Goal: Task Accomplishment & Management: Use online tool/utility

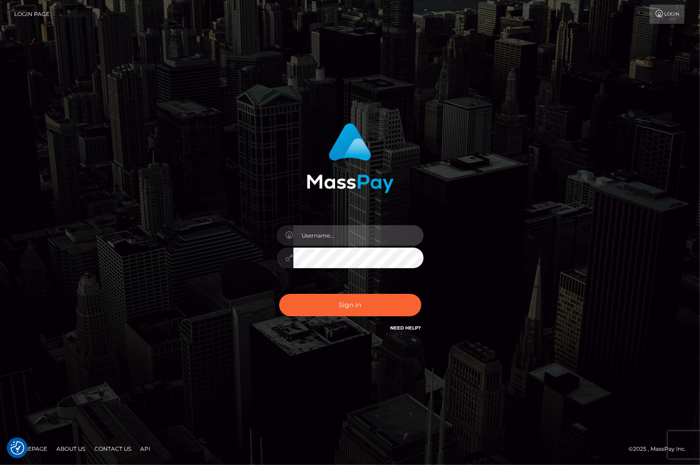
drag, startPoint x: 0, startPoint y: 0, endPoint x: 325, endPoint y: 237, distance: 402.4
click at [325, 237] on input "text" at bounding box center [358, 235] width 130 height 21
type input "christianc.xcite"
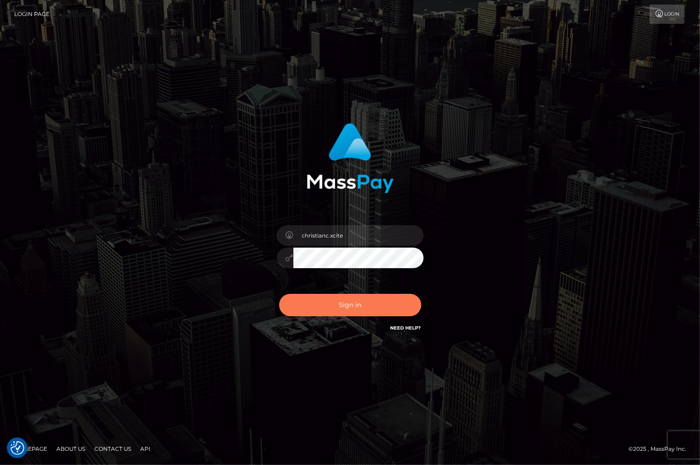
click at [344, 305] on button "Sign in" at bounding box center [350, 305] width 142 height 22
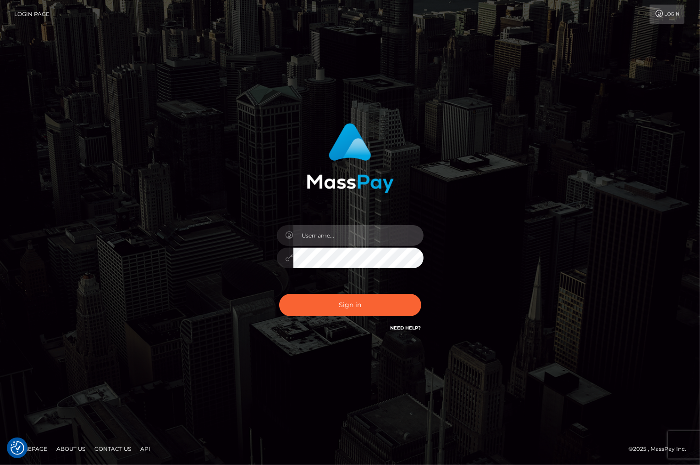
click at [324, 232] on input "text" at bounding box center [358, 235] width 130 height 21
type input "christianc.xcite"
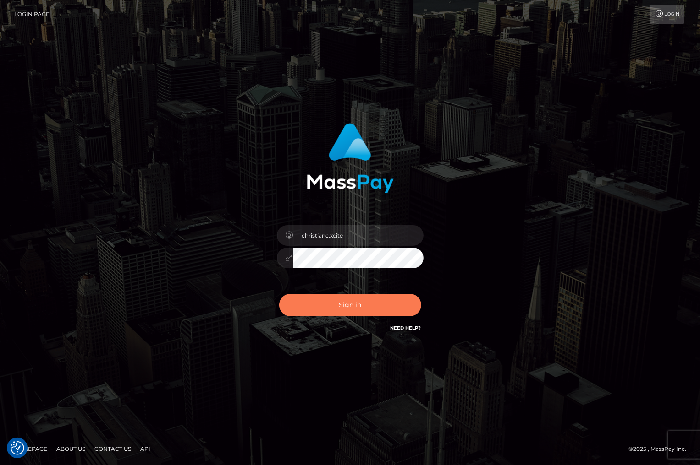
click at [370, 306] on button "Sign in" at bounding box center [350, 305] width 142 height 22
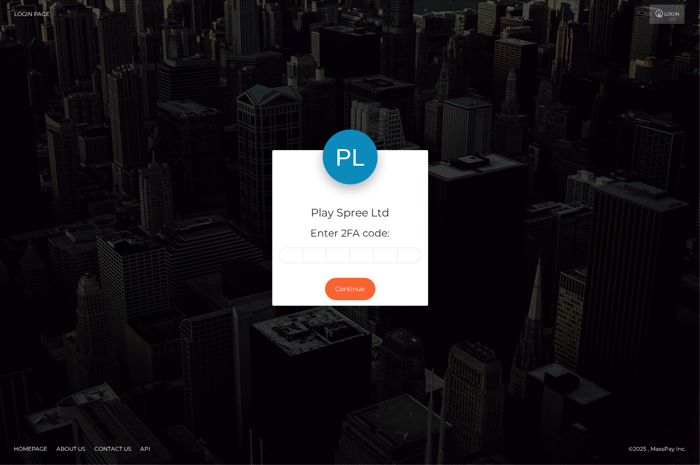
click at [285, 256] on input "text" at bounding box center [291, 256] width 24 height 16
type input "5"
type input "1"
type input "8"
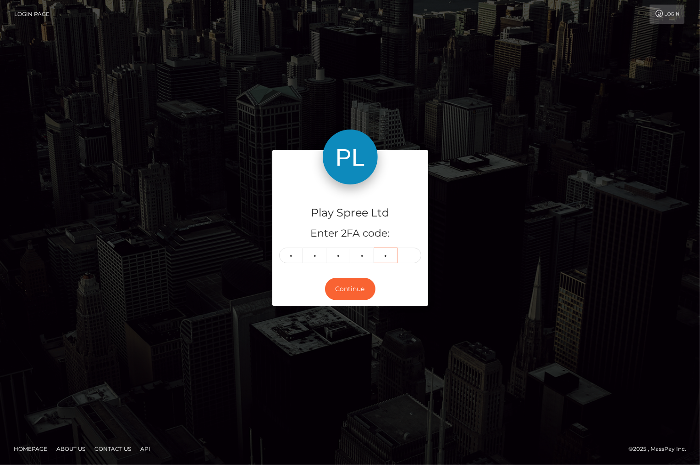
type input "3"
type input "5"
click at [361, 293] on button "Continue" at bounding box center [350, 289] width 50 height 22
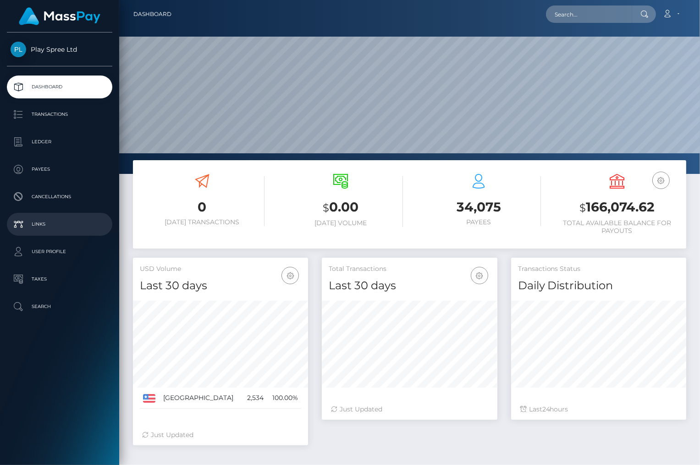
scroll to position [162, 175]
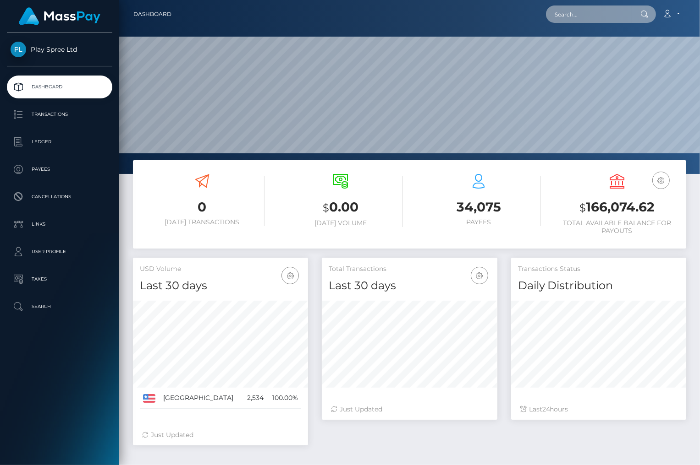
click at [596, 15] on input "text" at bounding box center [589, 13] width 86 height 17
paste input "1708663"
type input "1708663"
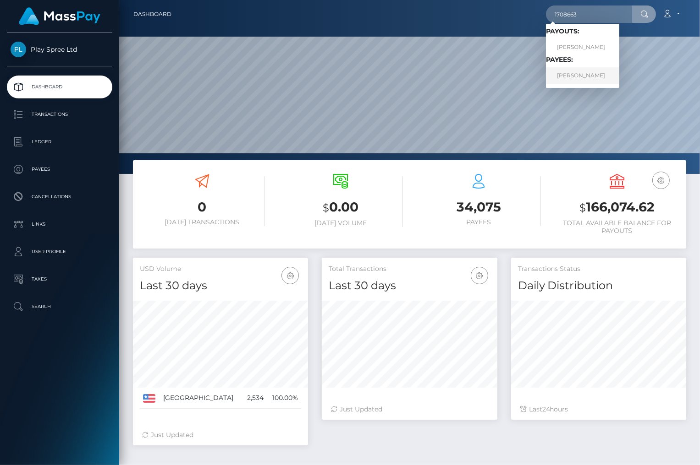
click at [586, 75] on link "CINDY RENEE GEORGE" at bounding box center [582, 75] width 73 height 17
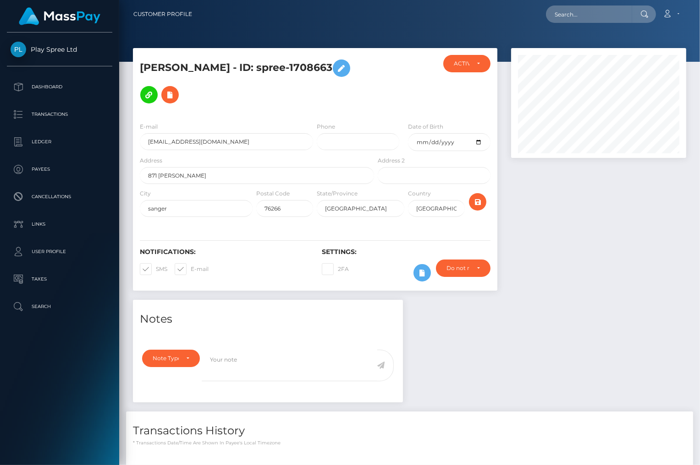
scroll to position [157, 0]
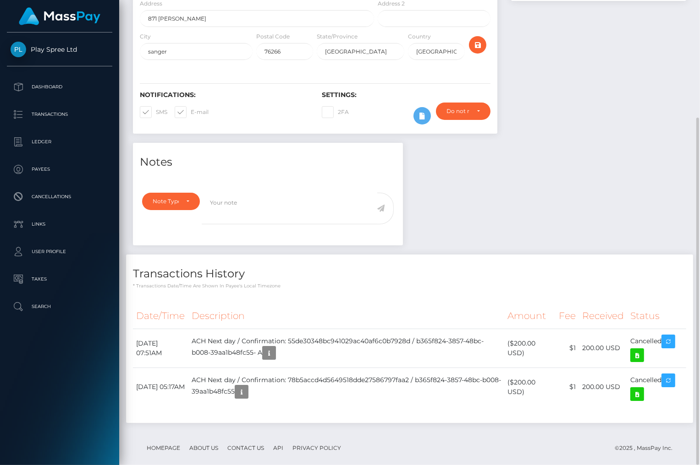
click at [657, 268] on h4 "Transactions History" at bounding box center [409, 274] width 553 height 16
click at [667, 77] on div at bounding box center [598, 17] width 189 height 252
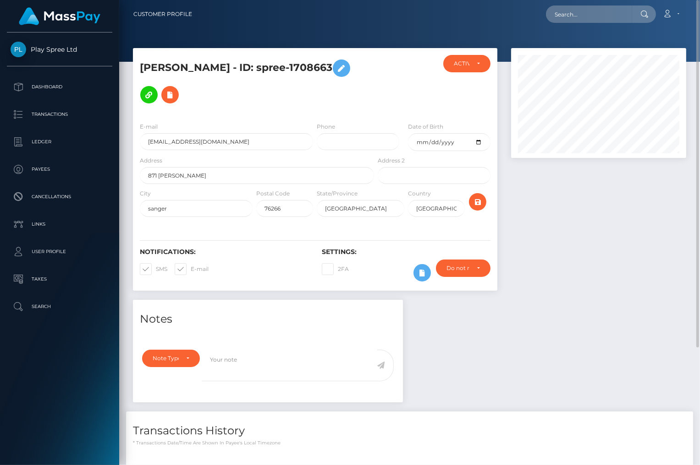
click at [655, 300] on div "Notes Note Type Compliance Clear Compliance General Note Type" at bounding box center [409, 445] width 567 height 290
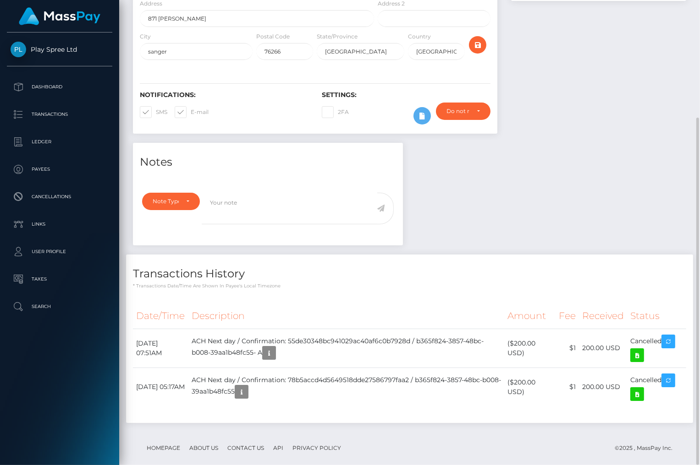
click at [659, 38] on div at bounding box center [598, 17] width 189 height 252
click at [658, 77] on div at bounding box center [598, 17] width 189 height 252
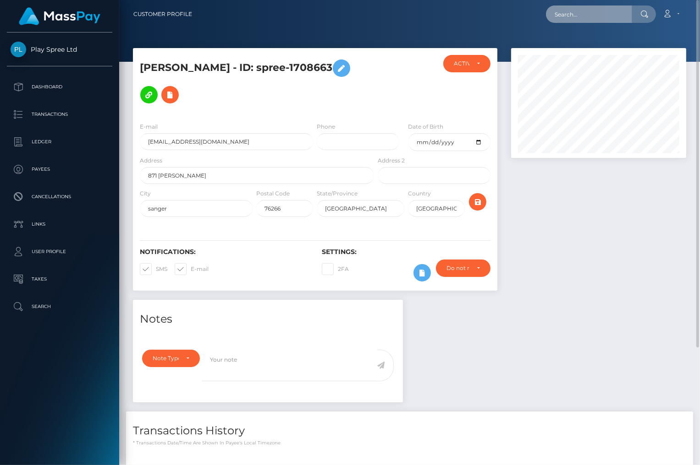
click at [587, 18] on input "text" at bounding box center [589, 13] width 86 height 17
paste input "1305583"
type input "1305583"
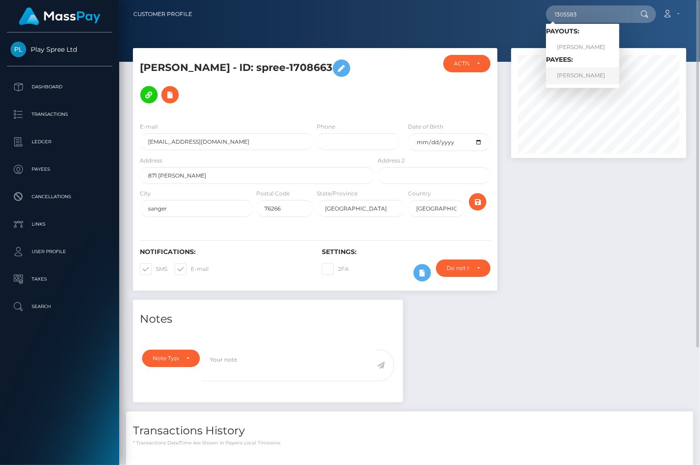
click at [609, 76] on link "PETER L WOJNAROWSKI" at bounding box center [582, 75] width 73 height 17
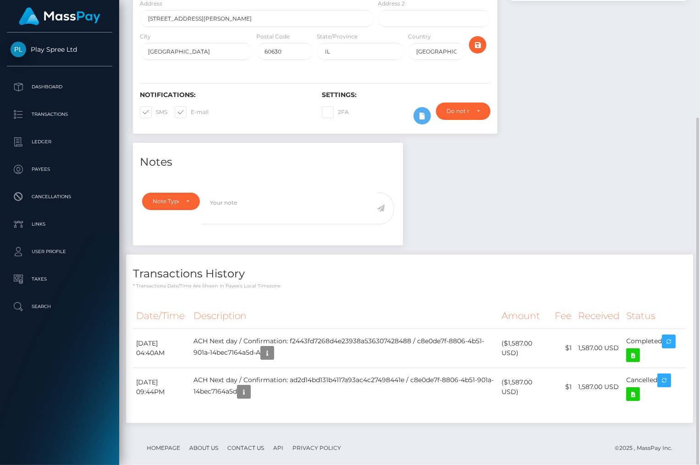
scroll to position [110, 175]
click at [667, 156] on div "Notes Note Type Compliance Clear Compliance General Note Type" at bounding box center [409, 288] width 567 height 290
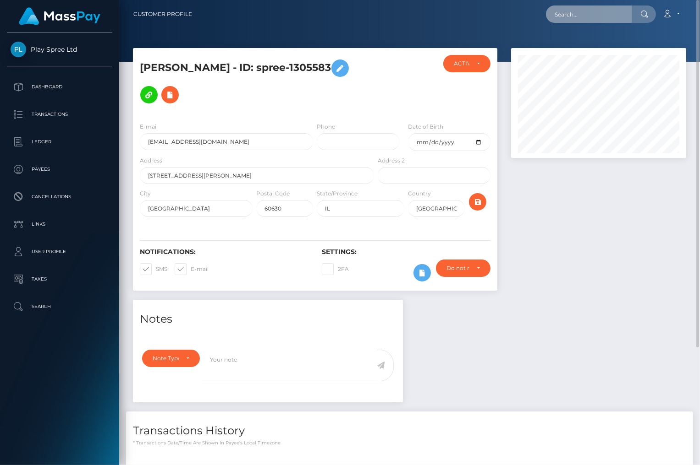
click at [629, 11] on input "text" at bounding box center [589, 13] width 86 height 17
paste input "1708663"
type input "1708663"
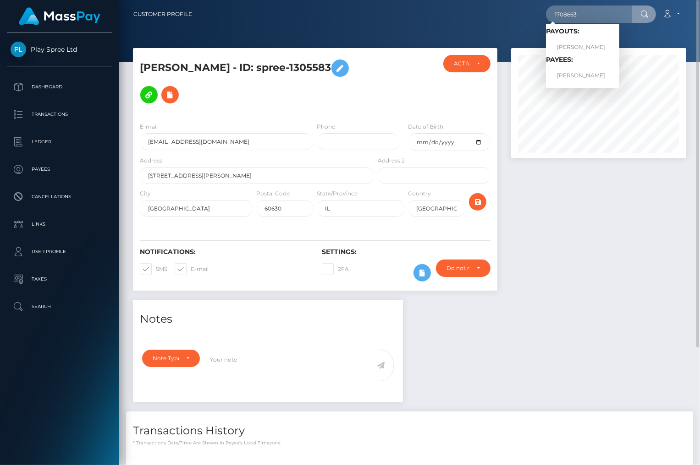
click at [651, 266] on div at bounding box center [598, 174] width 189 height 252
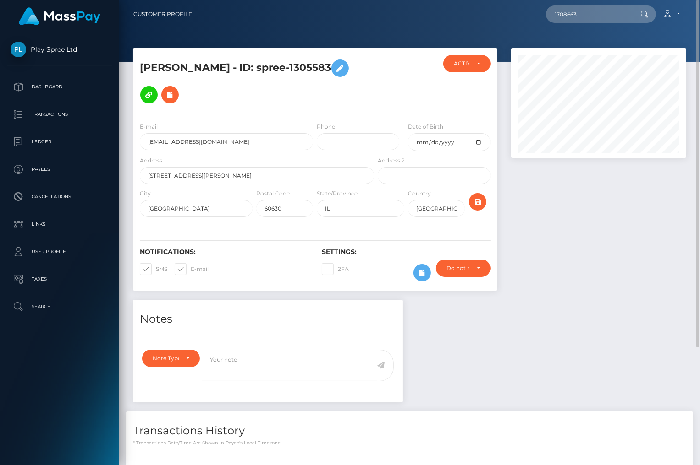
click at [646, 260] on div at bounding box center [598, 174] width 189 height 252
drag, startPoint x: 585, startPoint y: 10, endPoint x: 486, endPoint y: 20, distance: 99.5
click at [486, 20] on div "1708663 Loading... Loading... Payouts: CINDY RENEE GEORGE Payees: CINDY RENEE G…" at bounding box center [442, 14] width 486 height 19
drag, startPoint x: 687, startPoint y: 224, endPoint x: 674, endPoint y: 233, distance: 14.9
click at [687, 224] on div at bounding box center [598, 174] width 189 height 252
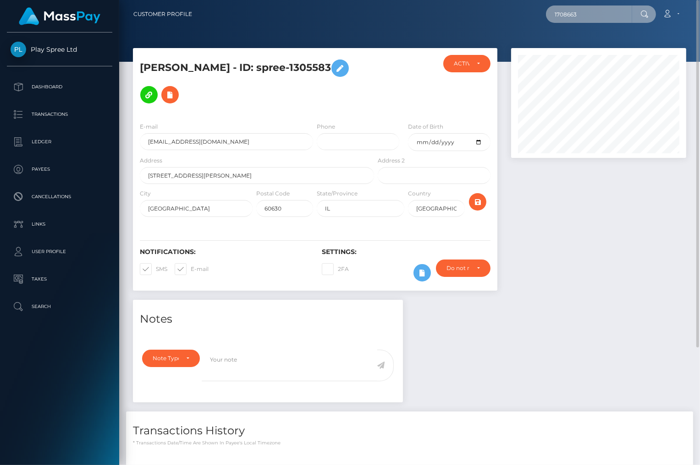
drag, startPoint x: 459, startPoint y: 15, endPoint x: 423, endPoint y: 19, distance: 36.4
click at [423, 18] on div "1708663 Loading... Loading... Payouts: CINDY RENEE GEORGE Payees: CINDY RENEE G…" at bounding box center [442, 14] width 486 height 19
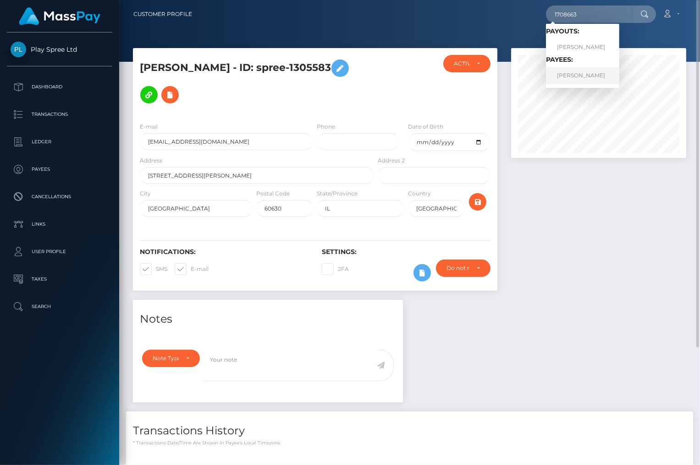
click at [599, 75] on link "CINDY RENEE GEORGE" at bounding box center [582, 75] width 73 height 17
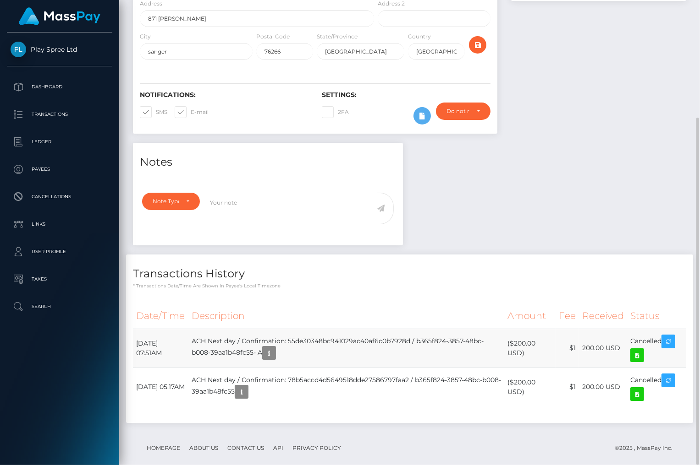
scroll to position [110, 175]
click at [658, 169] on div "Notes Note Type Compliance Clear Compliance General Note Type" at bounding box center [409, 288] width 567 height 290
click at [672, 283] on p "* Transactions date/time are shown in payee's local timezone" at bounding box center [409, 286] width 553 height 7
click at [648, 95] on div at bounding box center [598, 17] width 189 height 252
